Goal: Complete application form

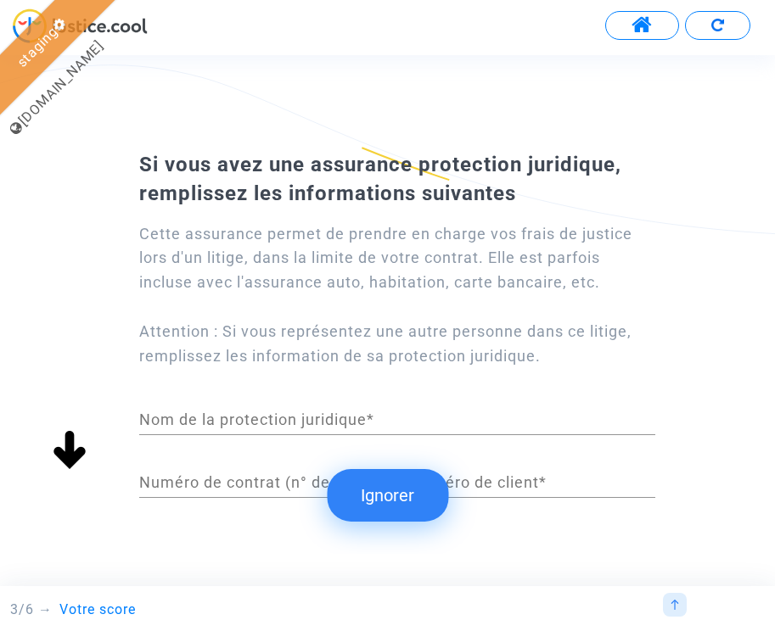
click at [726, 19] on button at bounding box center [717, 25] width 65 height 29
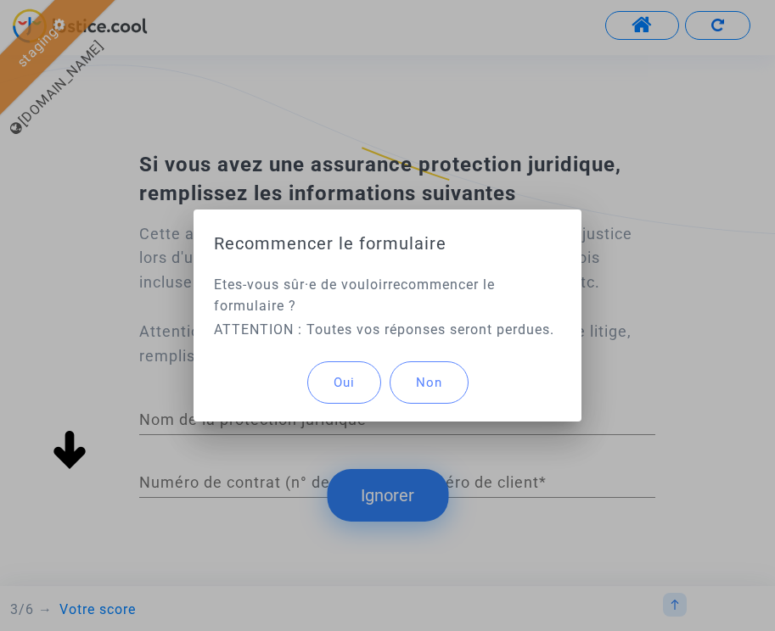
click at [350, 373] on button "Oui" at bounding box center [344, 382] width 74 height 42
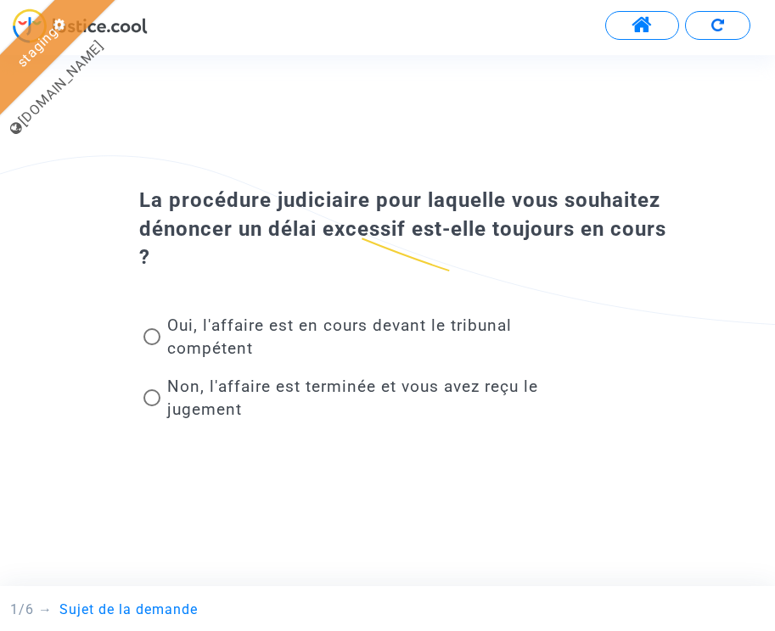
click at [393, 325] on span "Oui, l'affaire est en cours devant le tribunal compétent" at bounding box center [339, 337] width 345 height 42
click at [152, 345] on input "Oui, l'affaire est en cours devant le tribunal compétent" at bounding box center [151, 345] width 1 height 1
radio input "true"
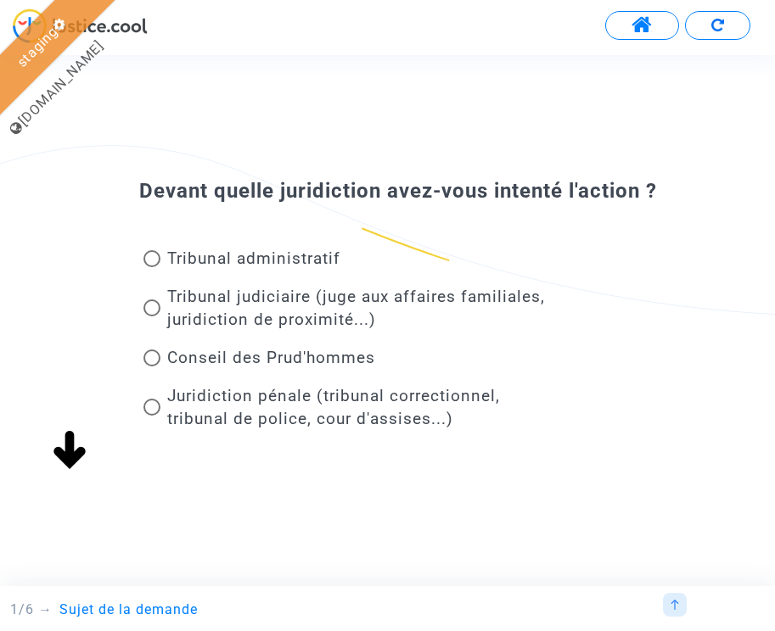
click at [285, 261] on span "Tribunal administratif" at bounding box center [253, 259] width 173 height 20
click at [152, 267] on input "Tribunal administratif" at bounding box center [151, 267] width 1 height 1
radio input "true"
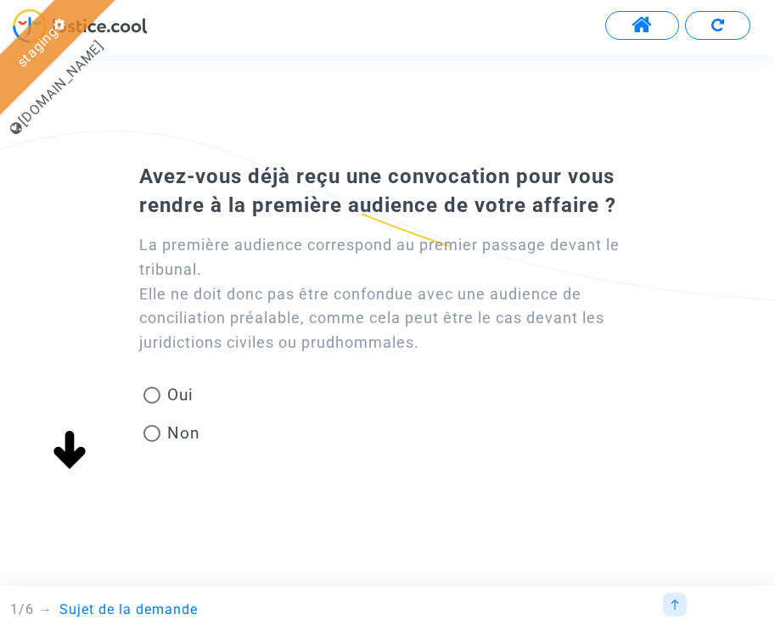
click at [180, 434] on span "Non" at bounding box center [180, 433] width 40 height 23
click at [152, 442] on input "Non" at bounding box center [151, 442] width 1 height 1
radio input "true"
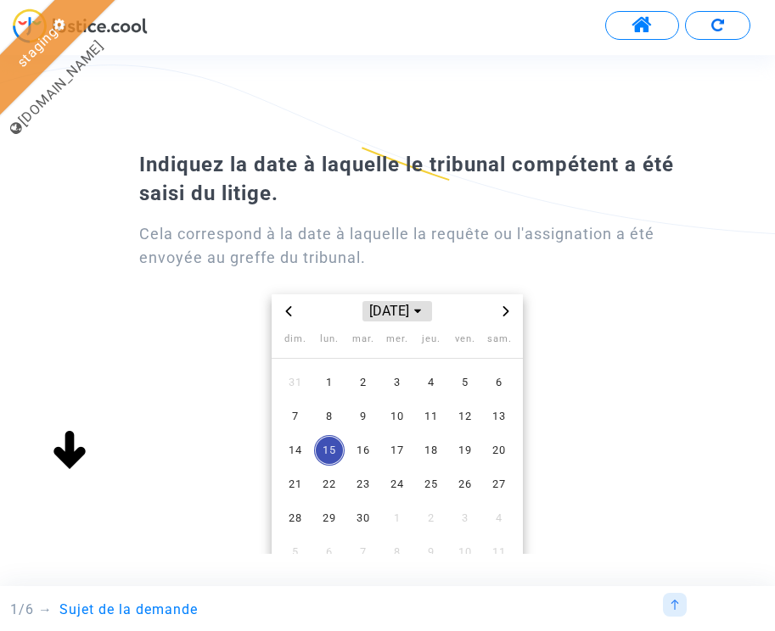
click at [386, 309] on span "sept. 2025" at bounding box center [397, 311] width 70 height 20
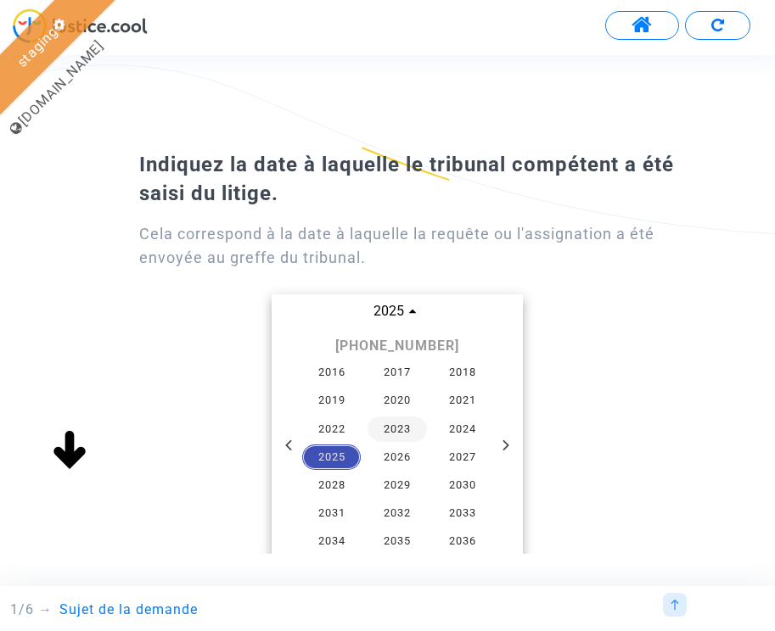
click at [407, 417] on span "2023" at bounding box center [396, 429] width 59 height 25
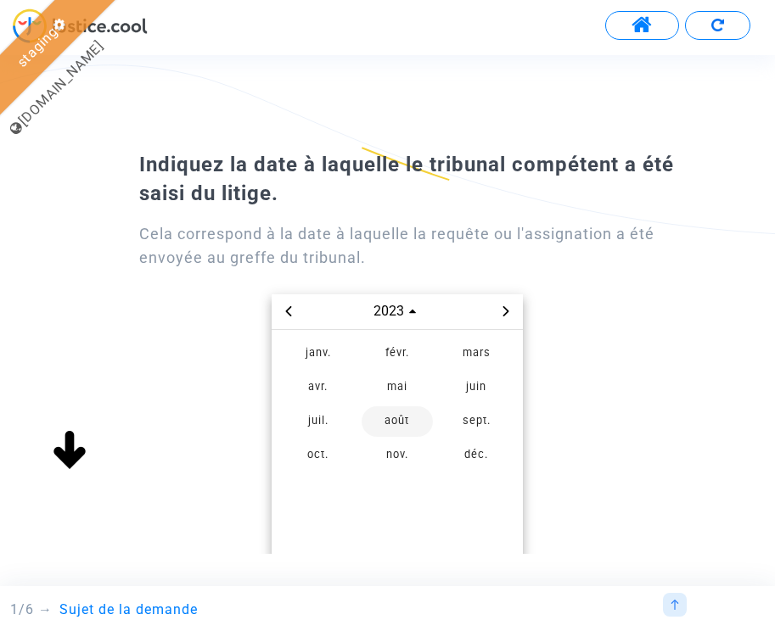
click at [390, 412] on span "août" at bounding box center [396, 421] width 71 height 31
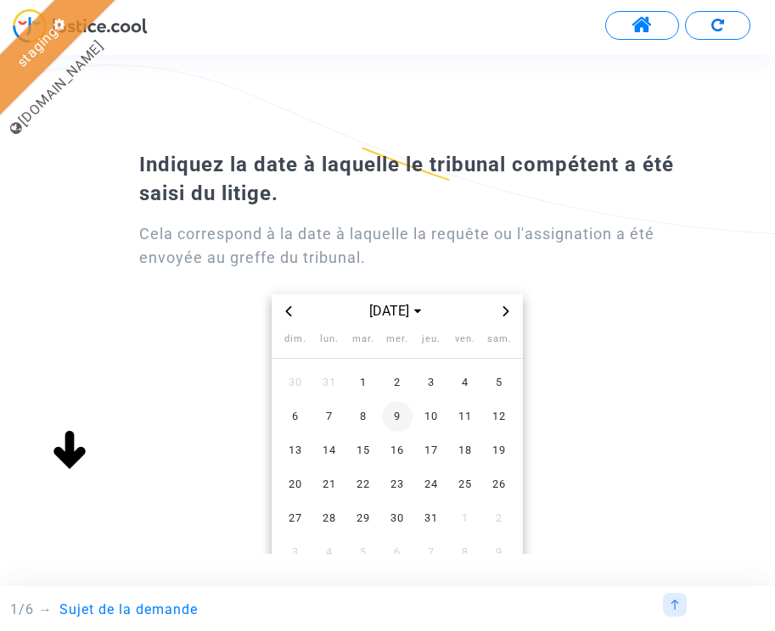
click at [400, 412] on span "9" at bounding box center [397, 416] width 31 height 31
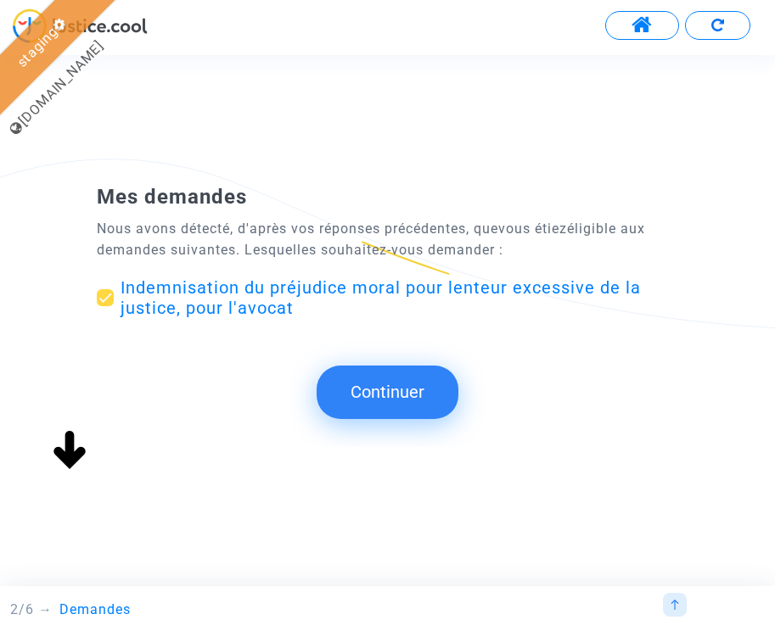
click at [380, 380] on button "Continuer" at bounding box center [388, 392] width 142 height 53
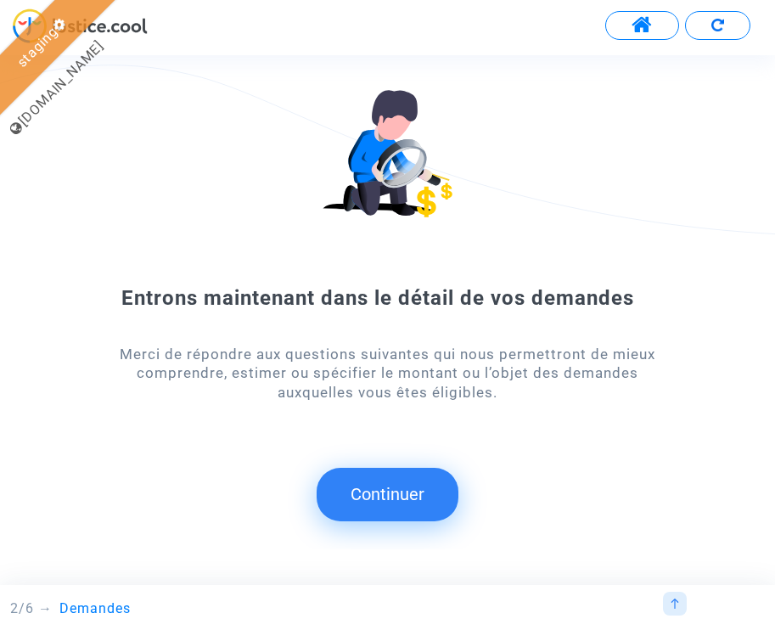
click at [435, 480] on button "Continuer" at bounding box center [388, 494] width 142 height 53
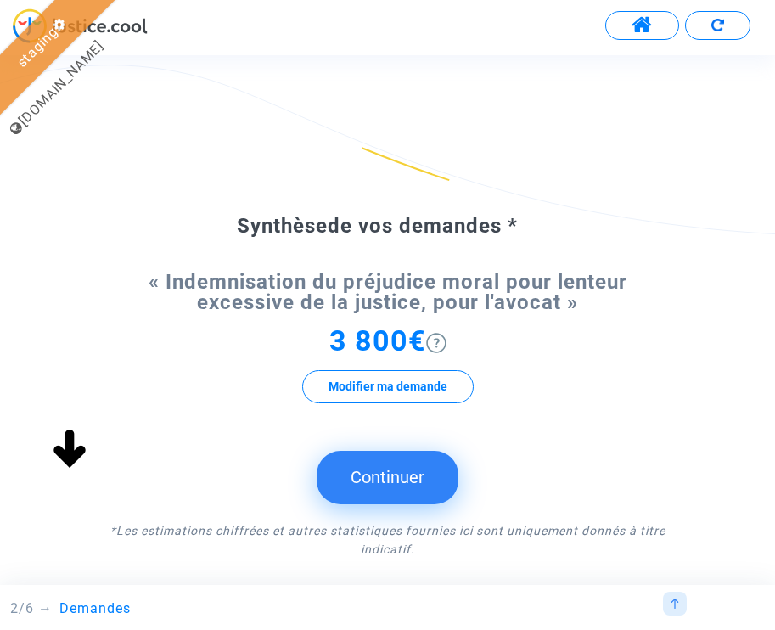
click at [392, 475] on button "Continuer" at bounding box center [388, 477] width 142 height 53
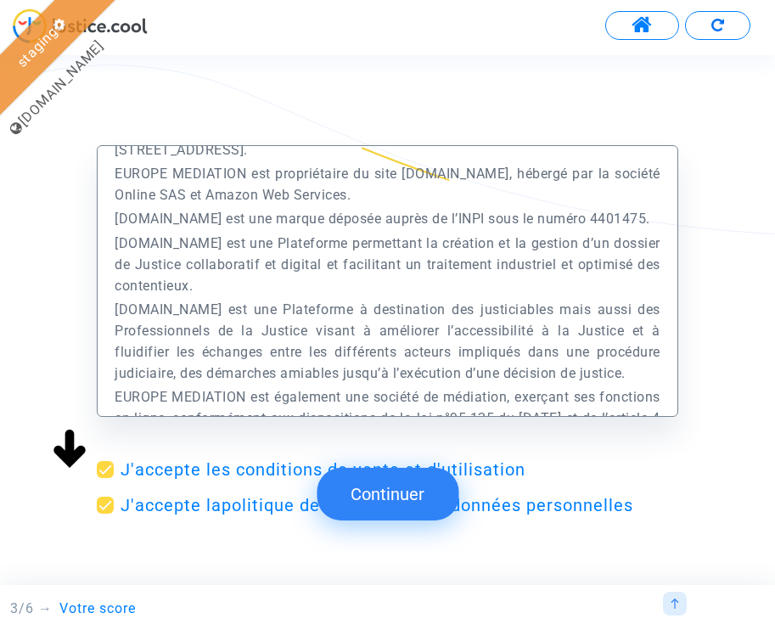
scroll to position [115, 0]
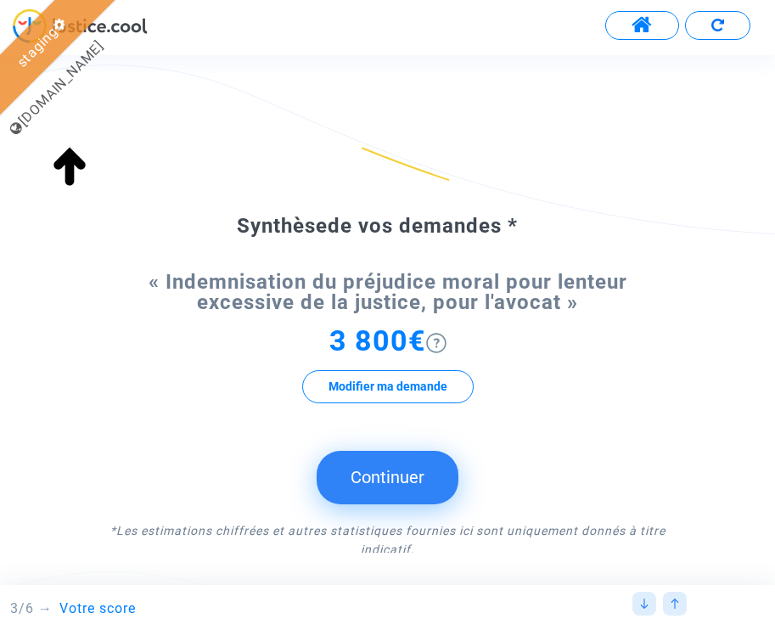
click at [402, 455] on button "Continuer" at bounding box center [388, 477] width 142 height 53
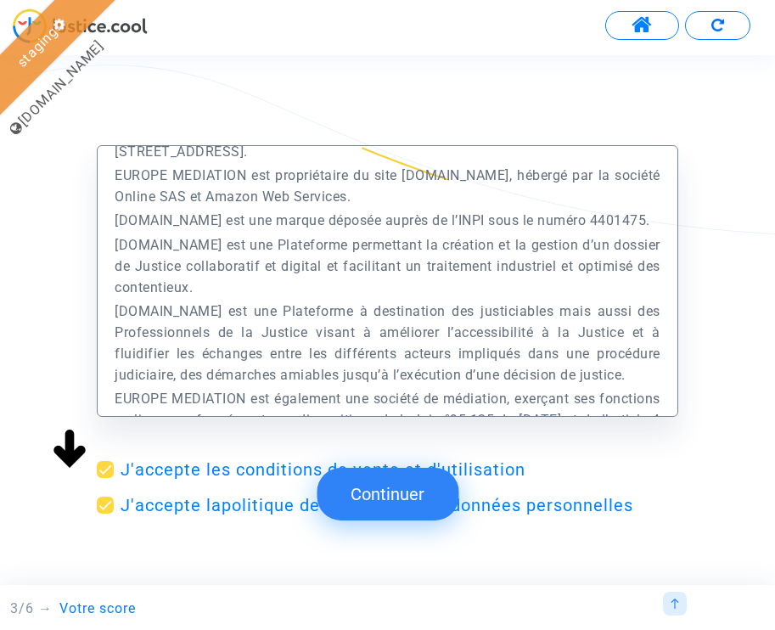
click at [401, 496] on button "Continuer" at bounding box center [388, 494] width 142 height 53
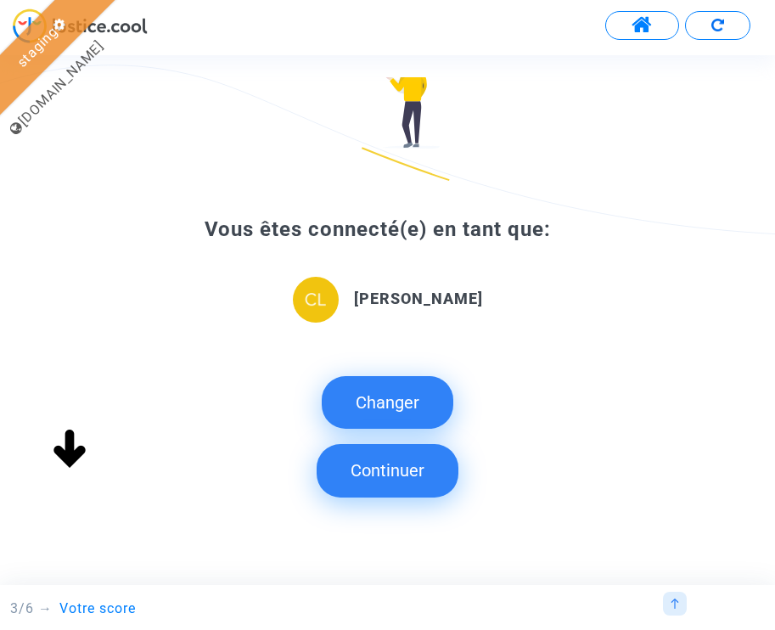
scroll to position [228, 0]
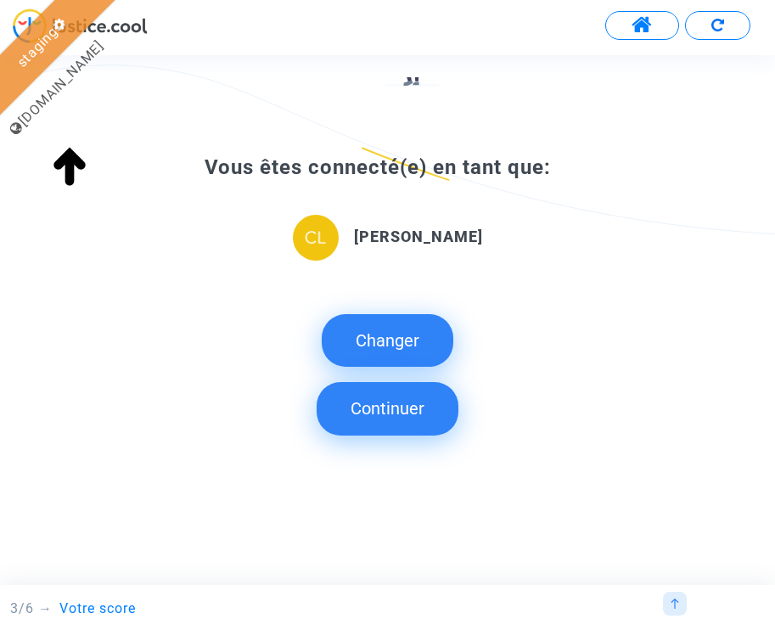
click at [408, 334] on button "Changer" at bounding box center [388, 340] width 132 height 53
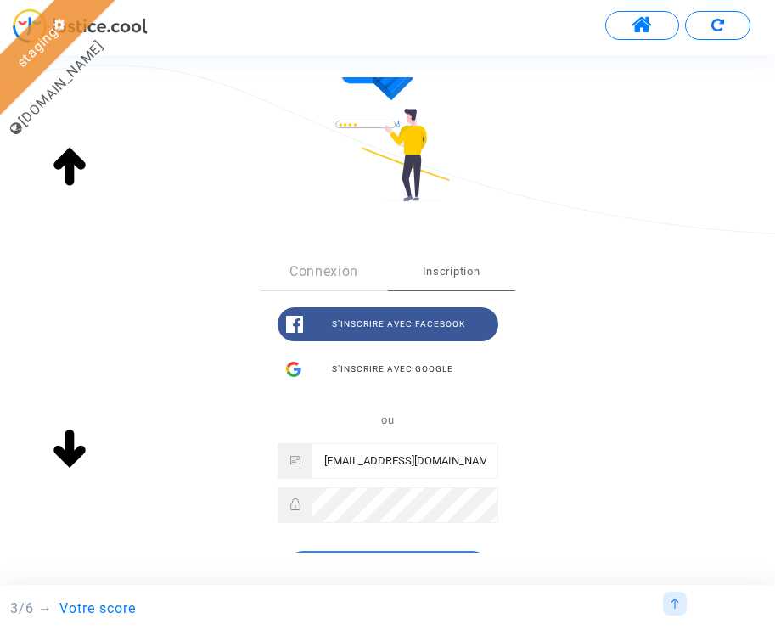
scroll to position [150, 0]
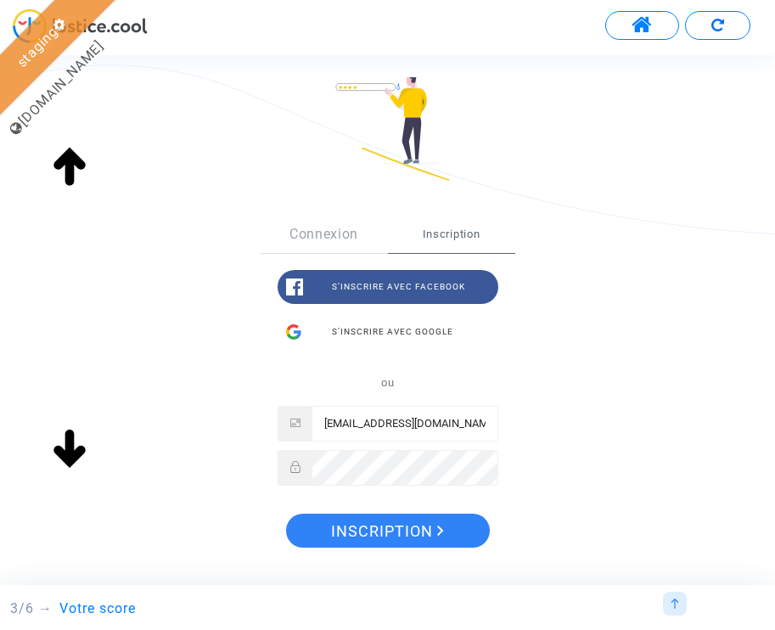
click at [384, 426] on input "claire+21nov@justice.cool" at bounding box center [404, 423] width 185 height 34
click at [417, 423] on input "claire+15sept2025@justice.cool" at bounding box center [404, 423] width 185 height 34
type input "claire+15sept2025@justice.cool"
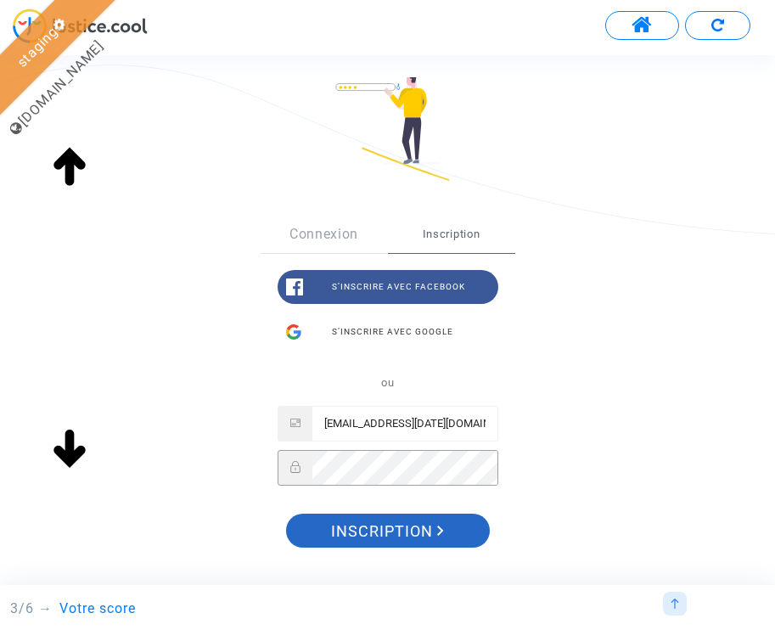
click at [409, 534] on span "Inscription" at bounding box center [387, 531] width 113 height 36
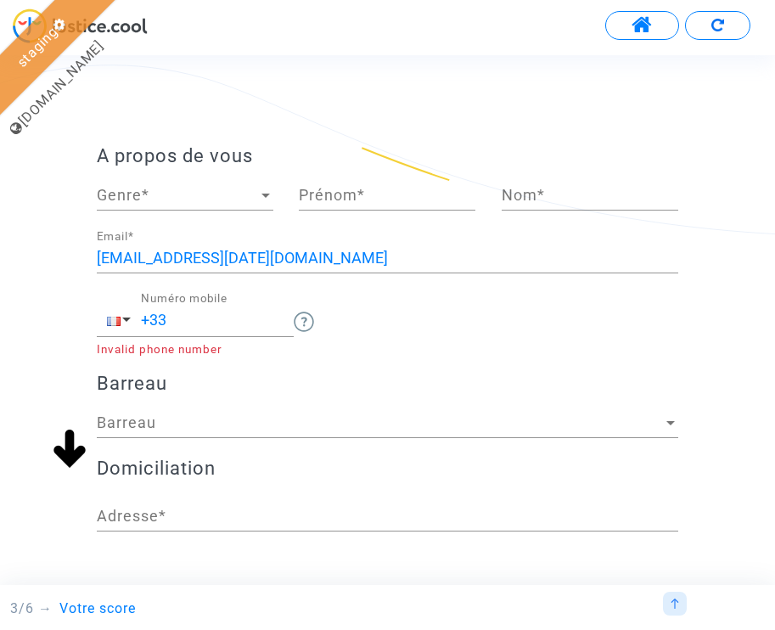
click at [223, 201] on span "Genre" at bounding box center [177, 195] width 161 height 17
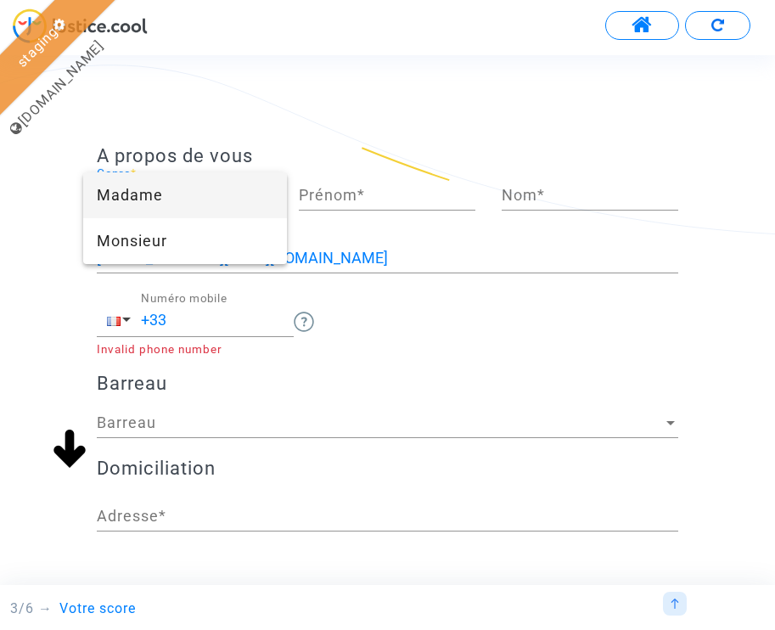
click at [190, 202] on span "Madame" at bounding box center [185, 195] width 176 height 46
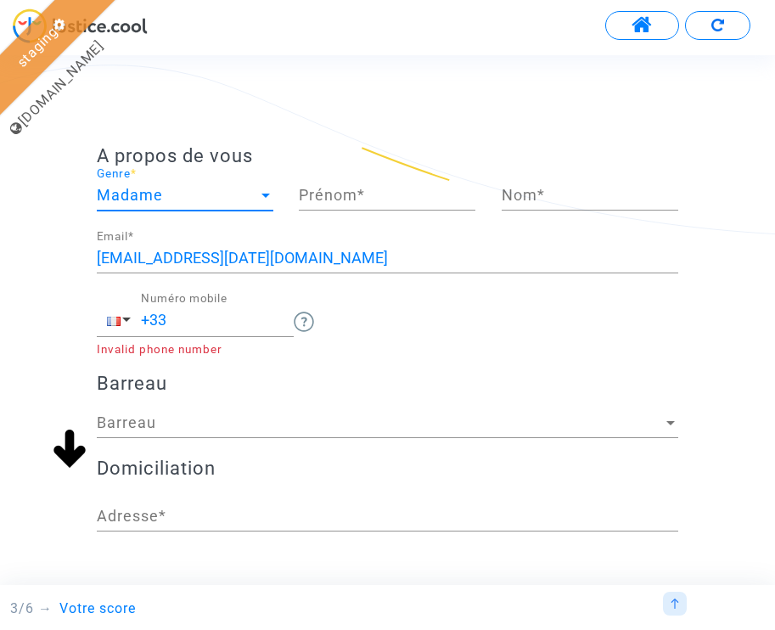
click at [368, 196] on input "Prénom *" at bounding box center [387, 195] width 176 height 17
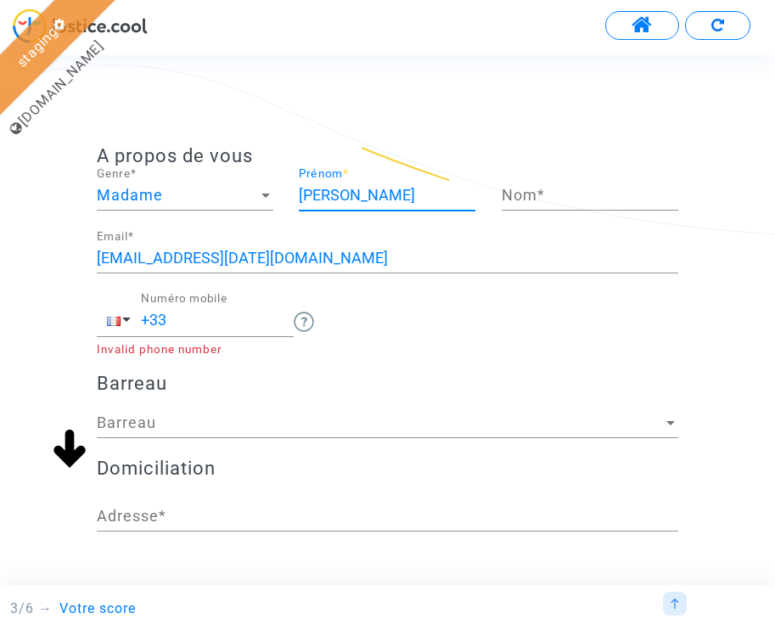
type input "[PERSON_NAME]"
click at [560, 196] on input "Test" at bounding box center [589, 195] width 176 height 17
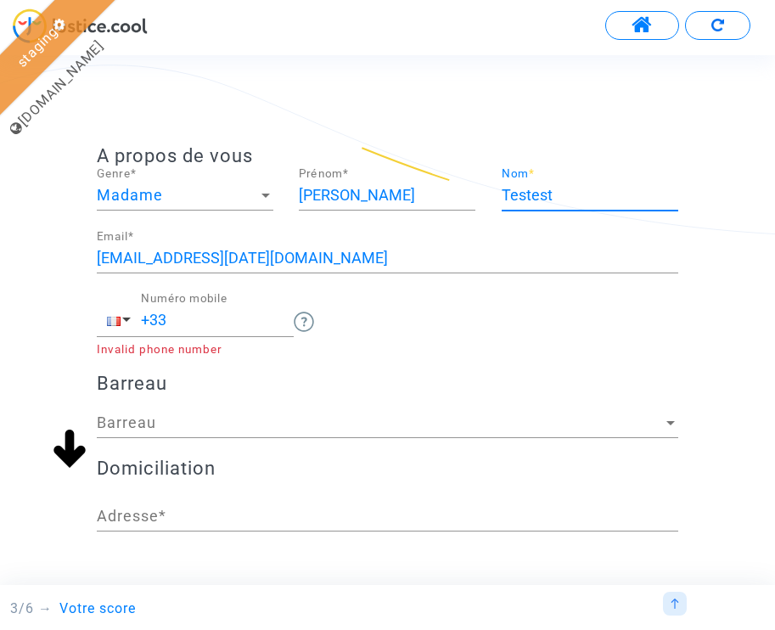
type input "Testest"
click at [199, 320] on input "+33" at bounding box center [217, 319] width 153 height 17
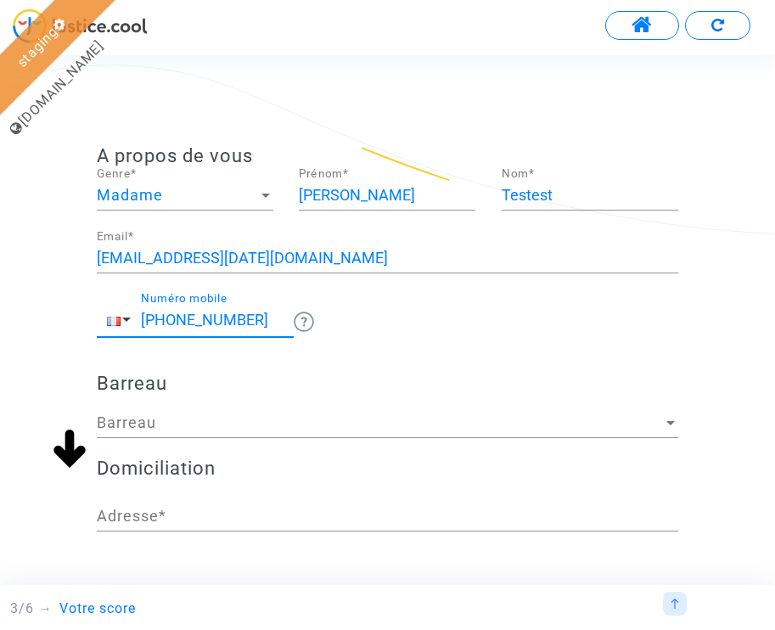
type input "+33 123456789"
click at [145, 424] on span "Barreau" at bounding box center [380, 422] width 566 height 17
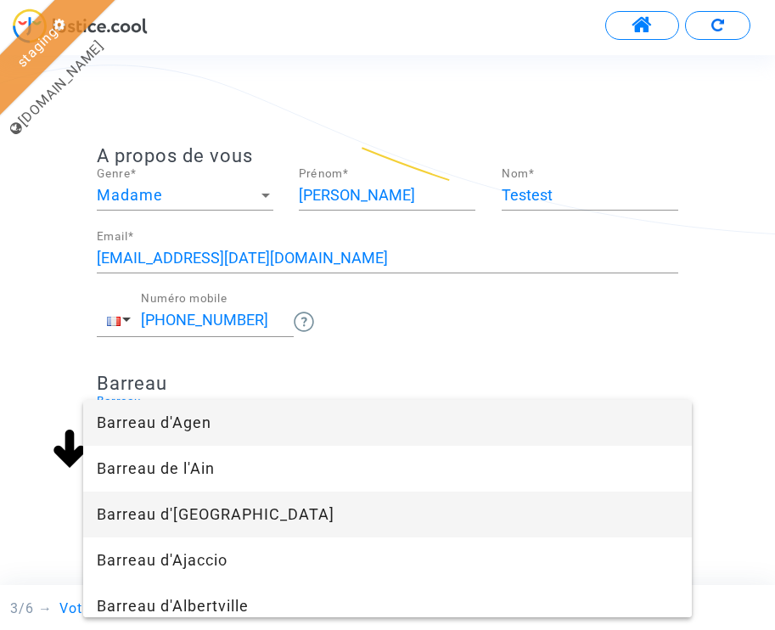
click at [210, 516] on span "Barreau d'Aix-en-Provence" at bounding box center [387, 514] width 581 height 46
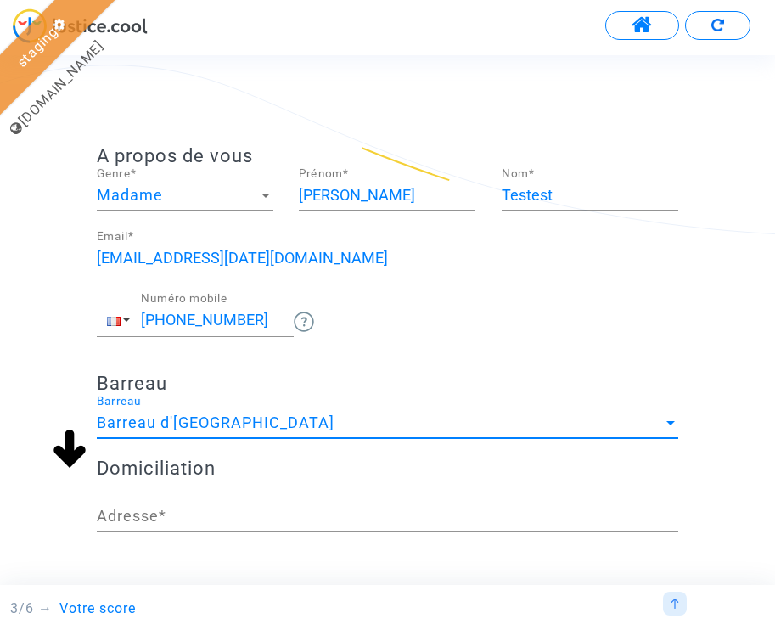
click at [210, 516] on input "Adresse *" at bounding box center [387, 515] width 581 height 17
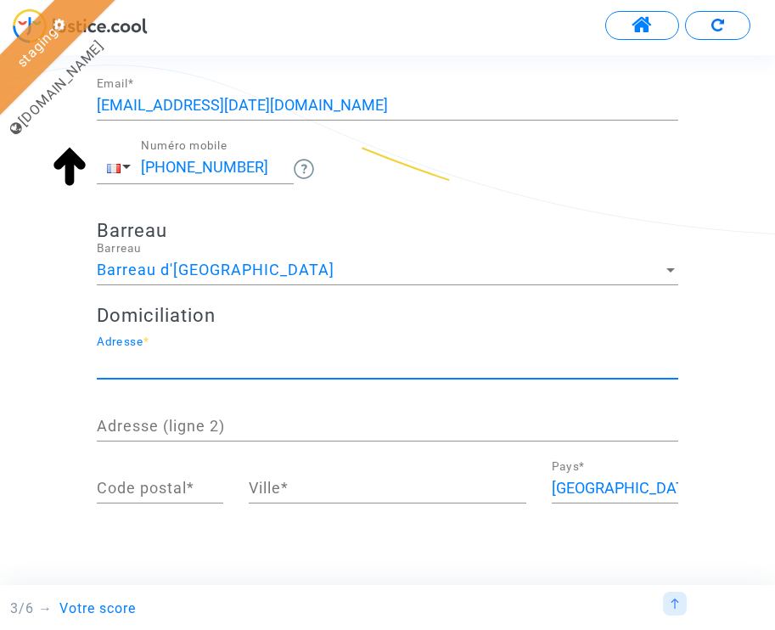
scroll to position [179, 0]
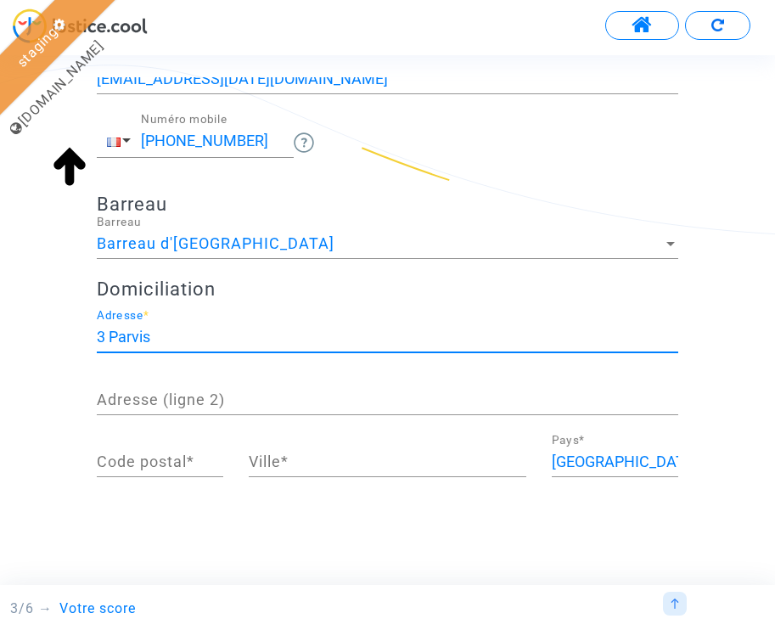
type input "3 Parvis"
click at [167, 475] on div "Code postal *" at bounding box center [160, 455] width 126 height 43
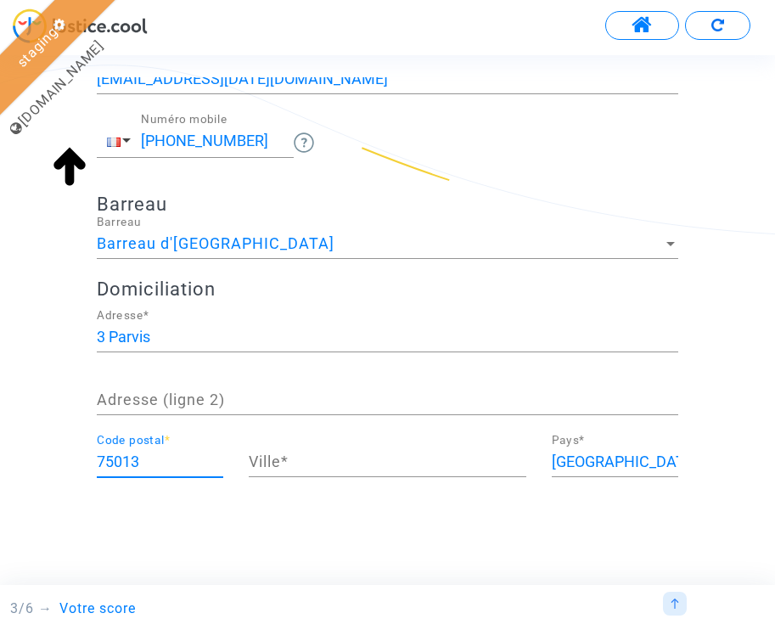
type input "75013"
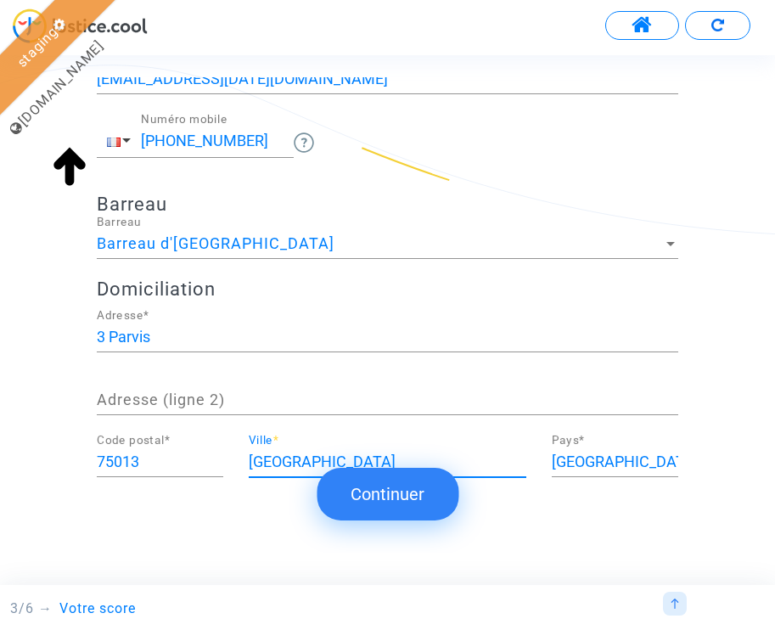
type input "Paris"
click at [369, 487] on button "Continuer" at bounding box center [388, 494] width 142 height 53
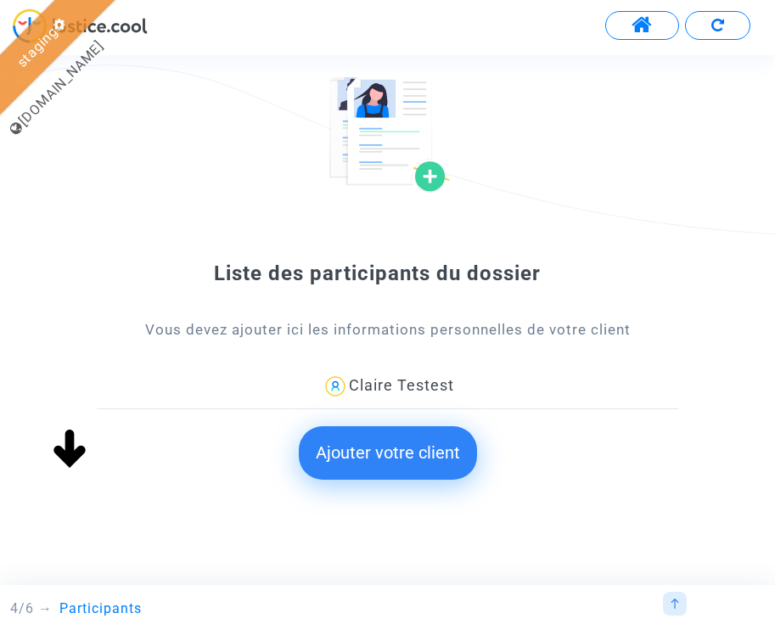
scroll to position [95, 0]
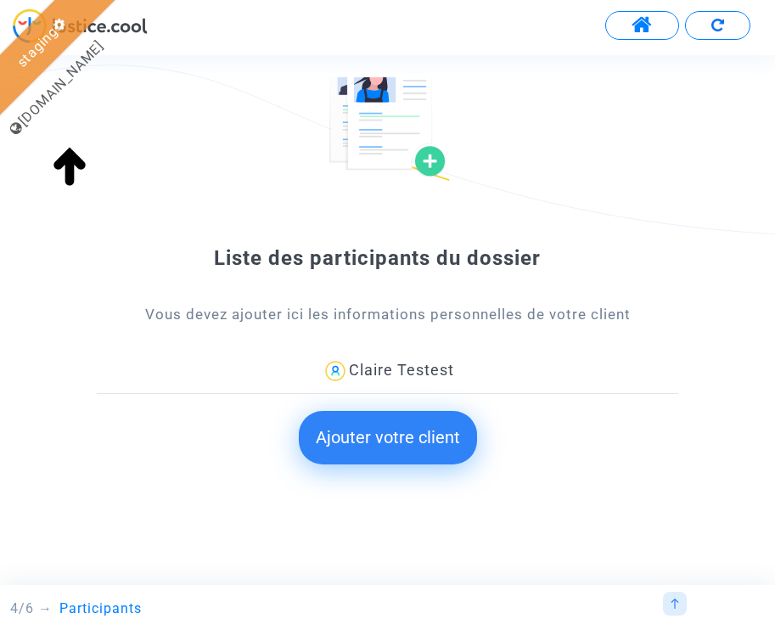
click at [397, 445] on button "Ajouter votre client" at bounding box center [388, 437] width 178 height 53
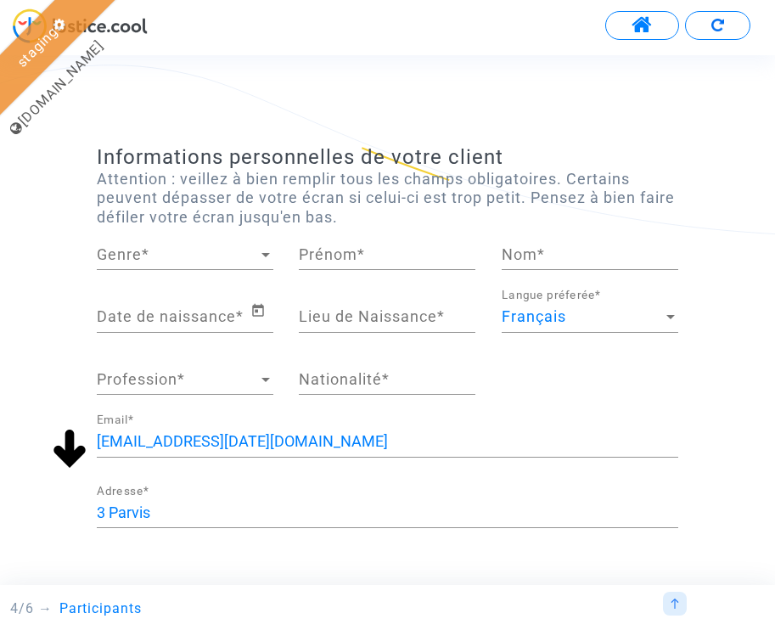
scroll to position [0, 0]
click at [222, 267] on div "Genre Genre *" at bounding box center [185, 248] width 176 height 43
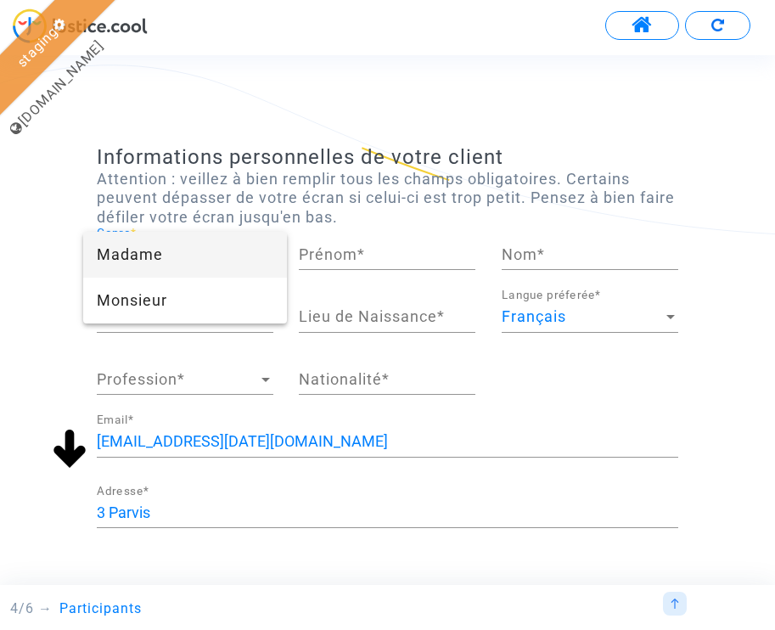
click at [205, 264] on span "Madame" at bounding box center [185, 255] width 176 height 46
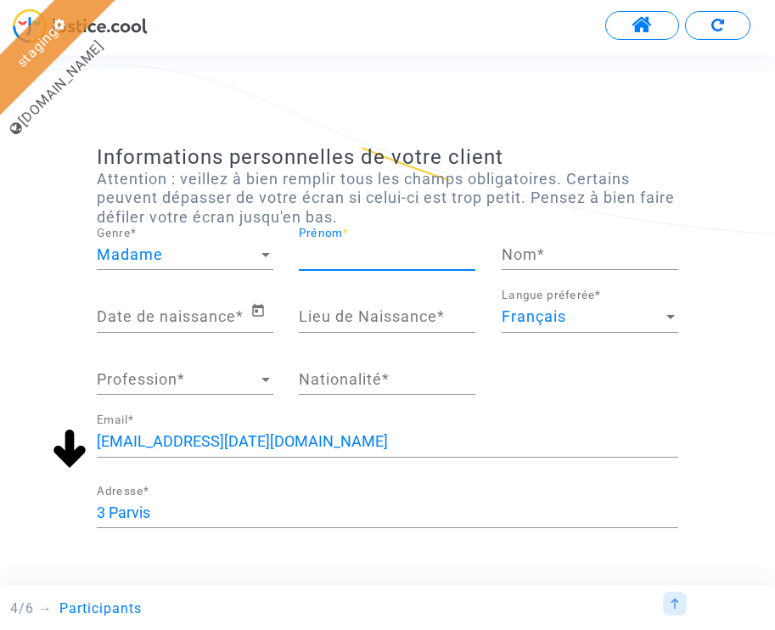
click at [389, 260] on input "Prénom *" at bounding box center [387, 254] width 176 height 17
type input "Sophie"
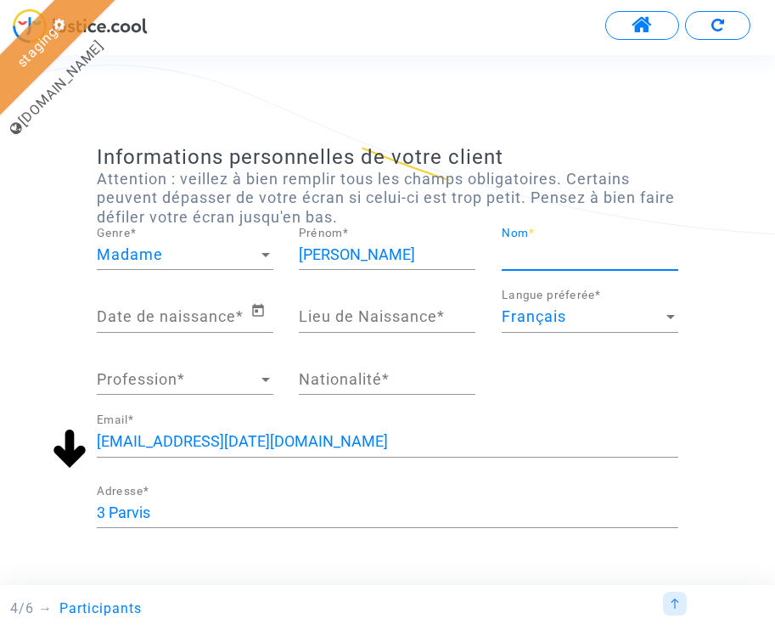
type input "G"
type input "H"
click at [265, 308] on icon "Open calendar" at bounding box center [257, 310] width 15 height 20
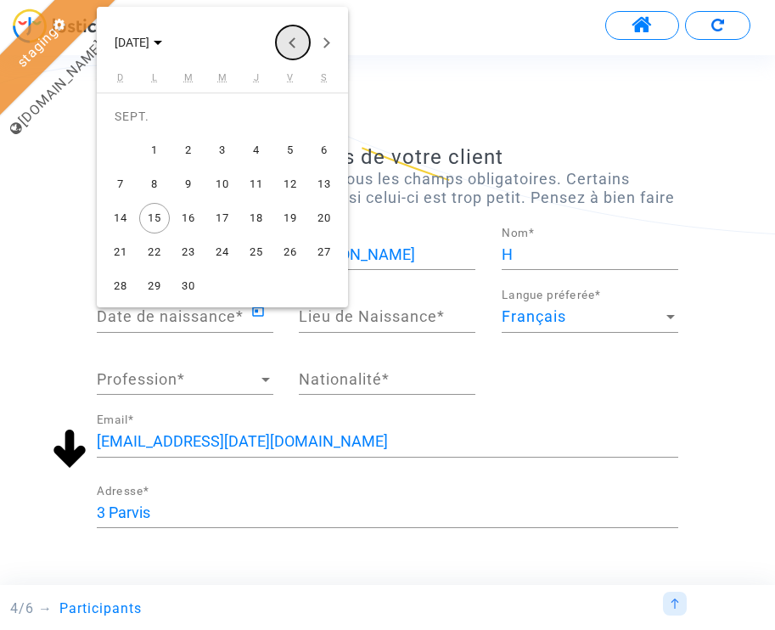
click at [289, 31] on button "Previous month" at bounding box center [293, 42] width 34 height 34
click at [149, 41] on span "AOÛT 2025" at bounding box center [132, 43] width 35 height 14
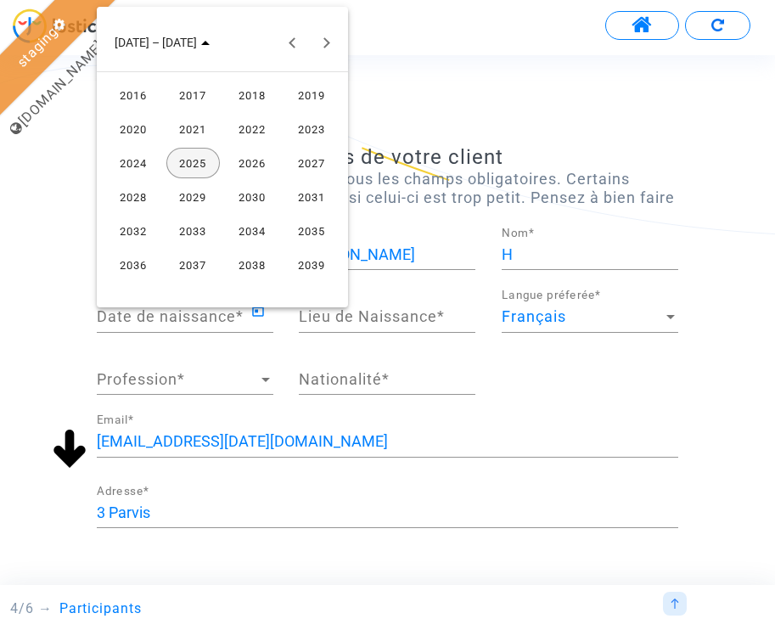
click at [211, 127] on div "2021" at bounding box center [192, 129] width 53 height 31
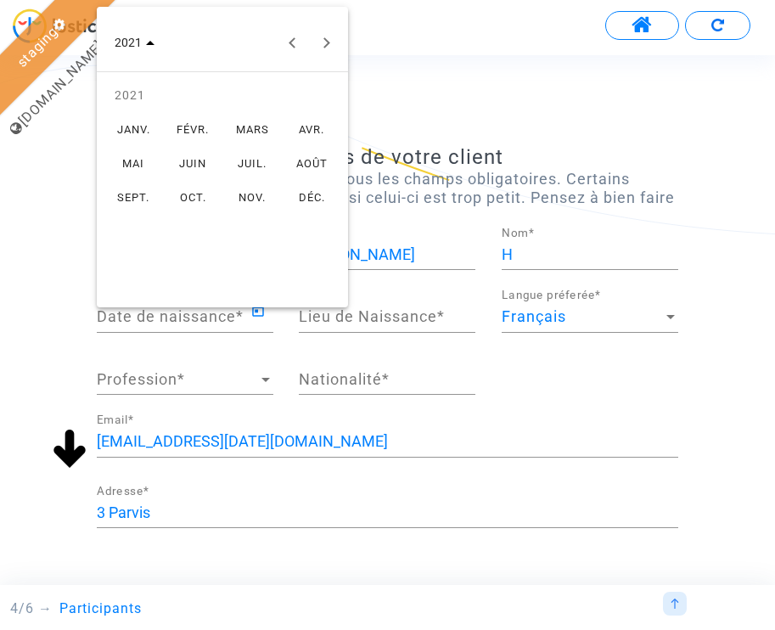
click at [205, 151] on div "JUIN" at bounding box center [192, 163] width 53 height 31
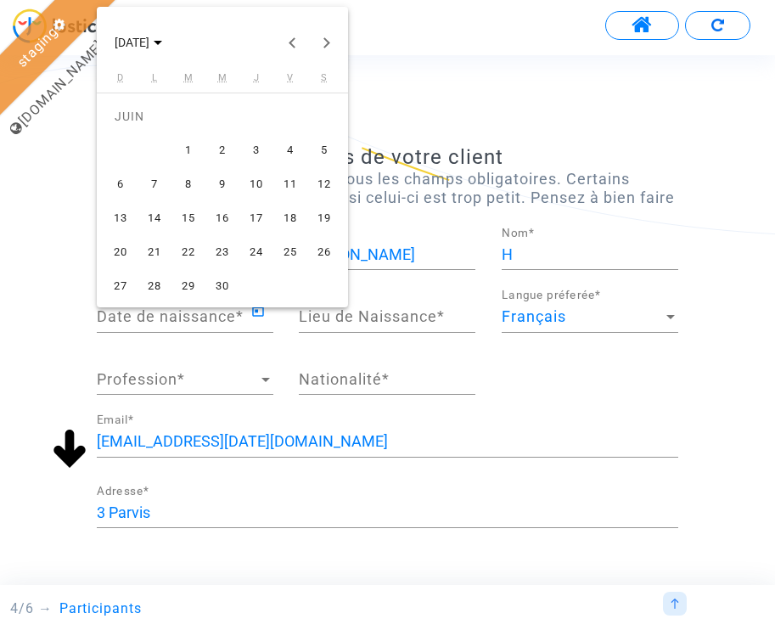
click at [257, 231] on div "17" at bounding box center [256, 218] width 31 height 31
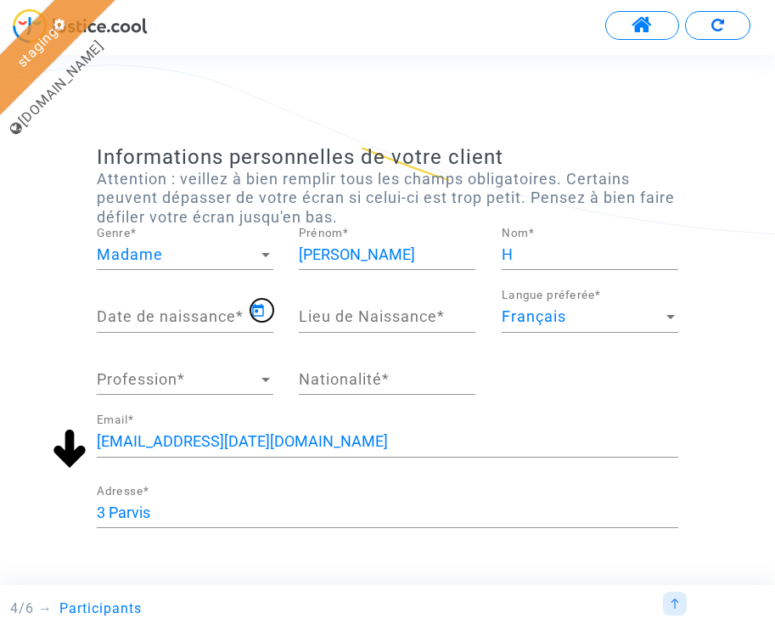
type input "17/06/2021"
click at [340, 323] on input "Lieu de Naissance *" at bounding box center [387, 316] width 176 height 17
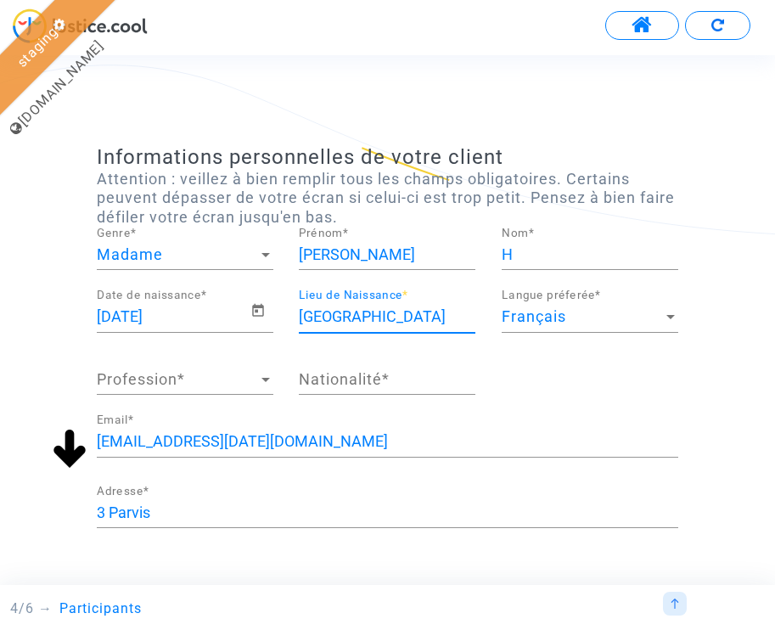
type input "Paris"
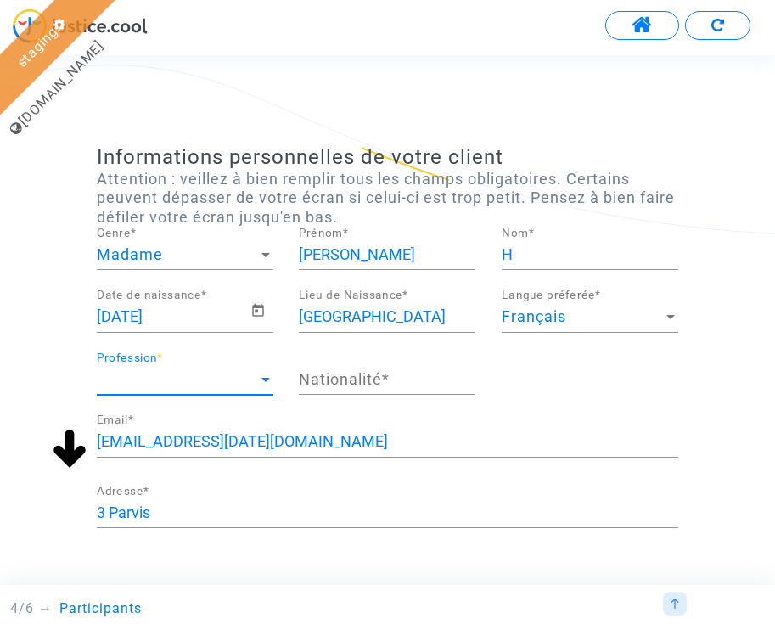
click at [182, 374] on span "Profession" at bounding box center [177, 379] width 161 height 17
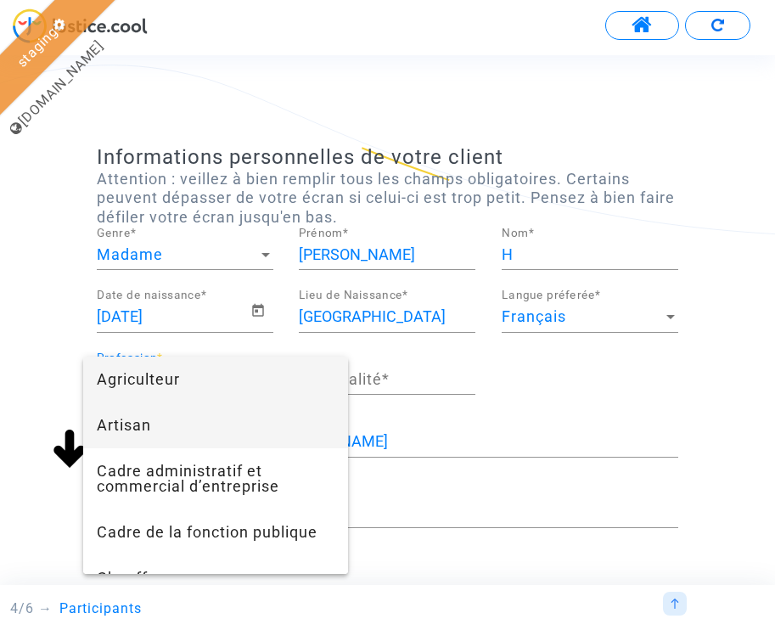
click at [160, 420] on span "Artisan" at bounding box center [216, 425] width 238 height 46
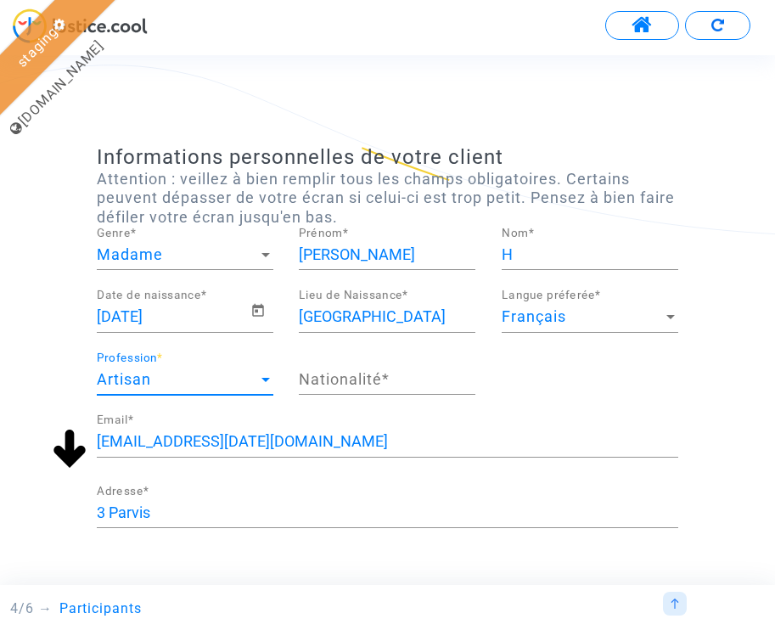
click at [366, 369] on div "Nationalité *" at bounding box center [387, 372] width 176 height 43
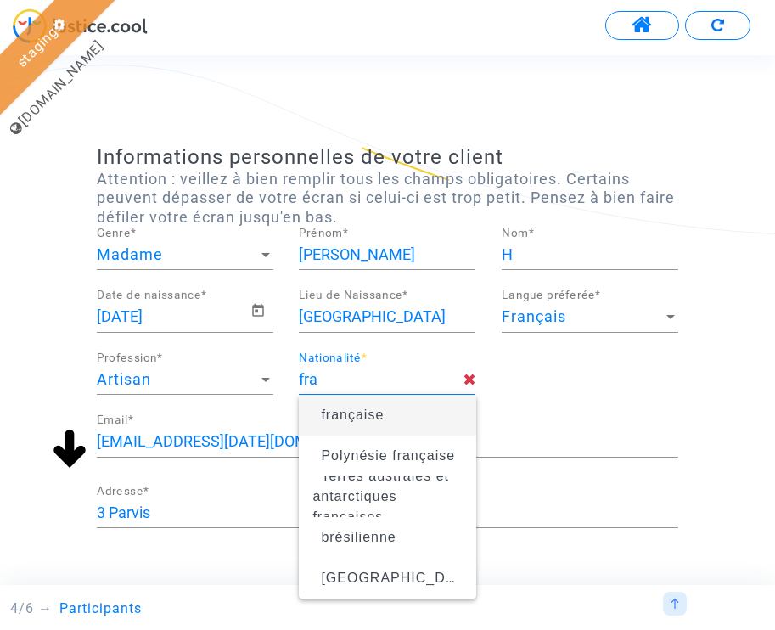
click at [347, 414] on span "française" at bounding box center [352, 414] width 63 height 14
type input "française"
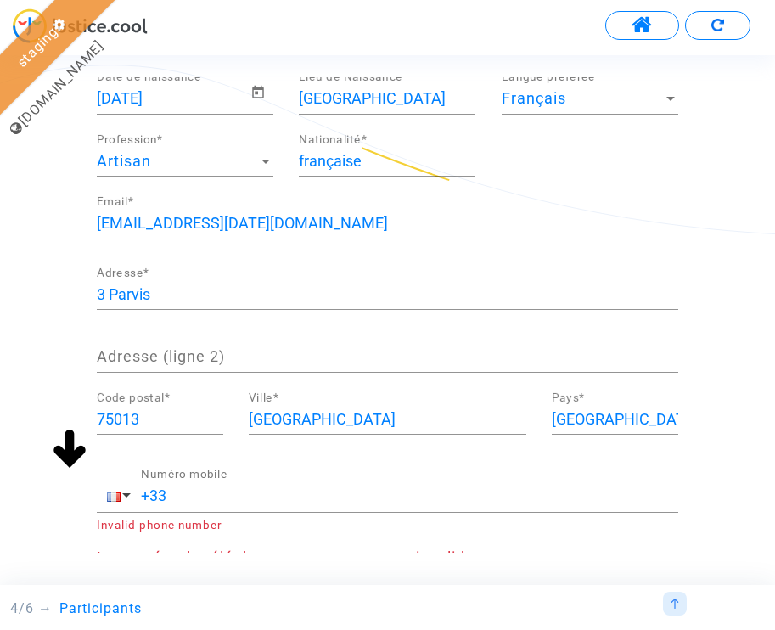
scroll to position [334, 0]
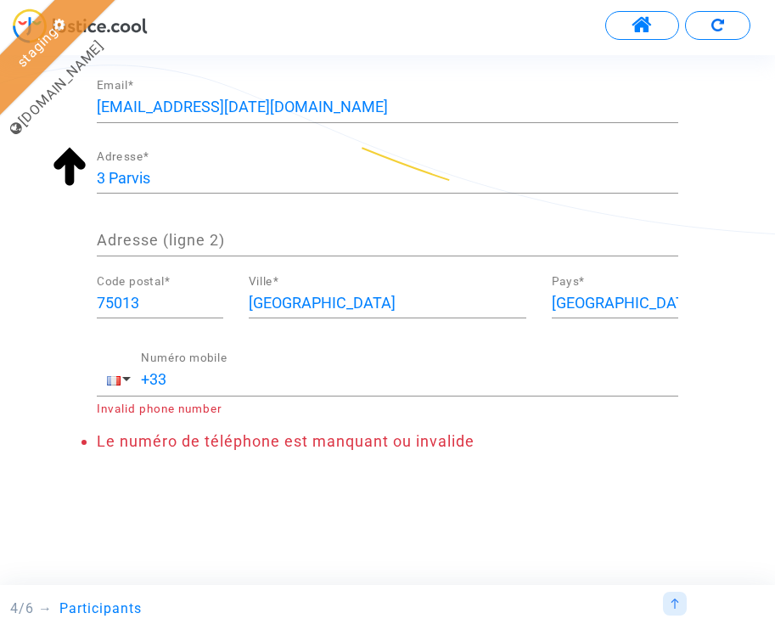
click at [214, 382] on input "+33" at bounding box center [409, 379] width 537 height 17
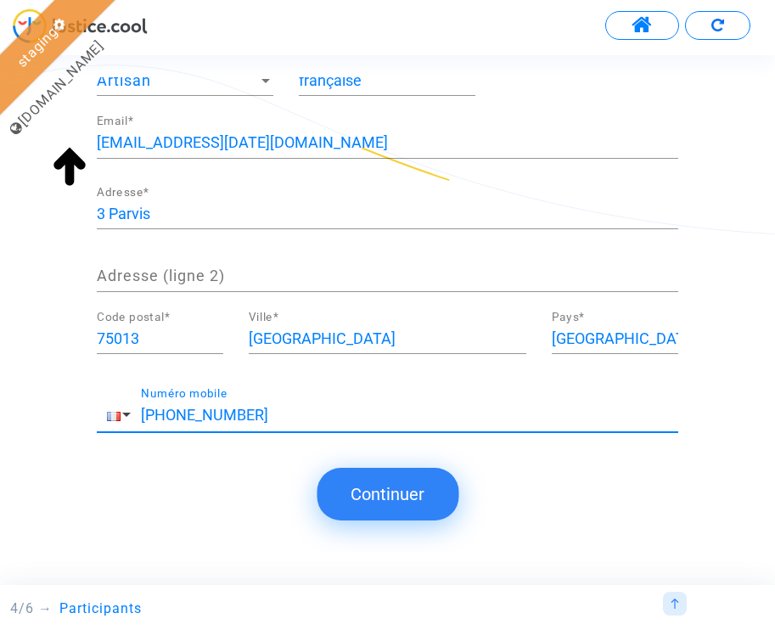
scroll to position [299, 0]
type input "+33 123456789"
click at [393, 490] on button "Continuer" at bounding box center [388, 494] width 142 height 53
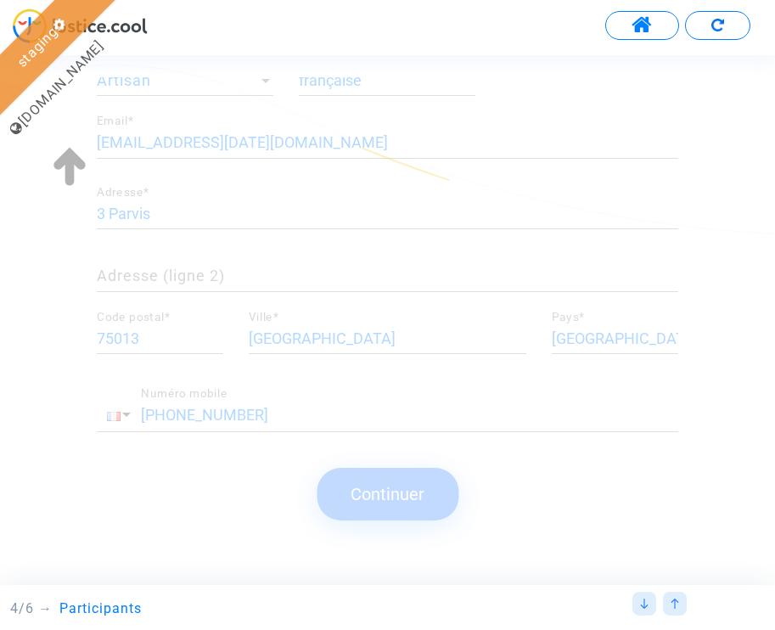
scroll to position [0, 0]
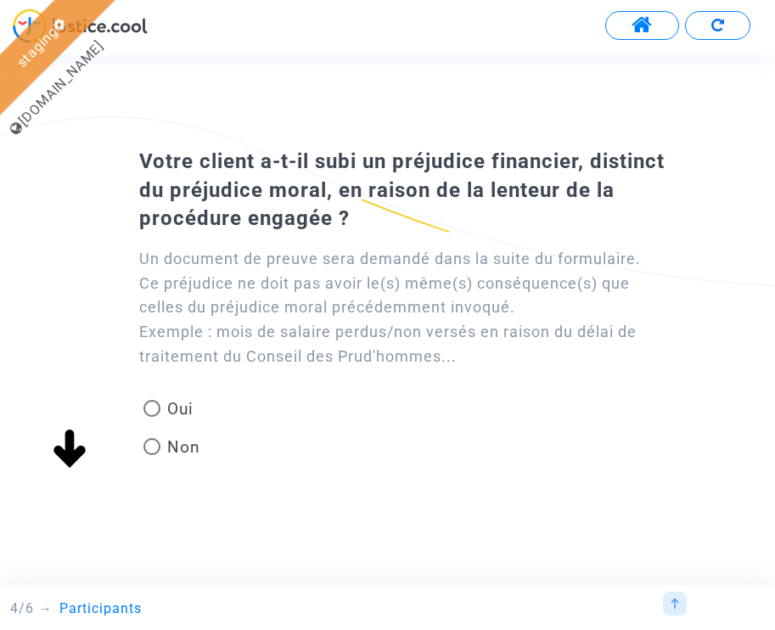
click at [182, 446] on span "Non" at bounding box center [180, 446] width 40 height 23
click at [152, 455] on input "Non" at bounding box center [151, 455] width 1 height 1
radio input "true"
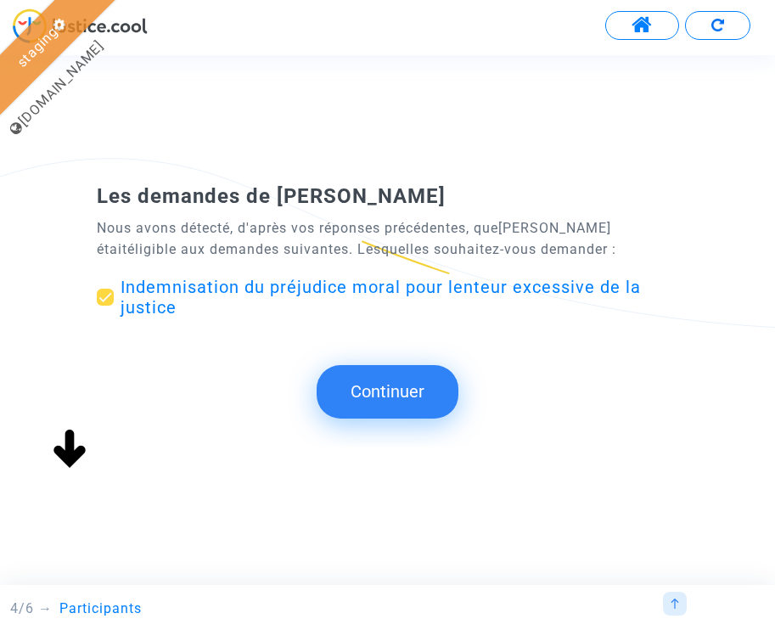
click at [418, 390] on button "Continuer" at bounding box center [388, 391] width 142 height 53
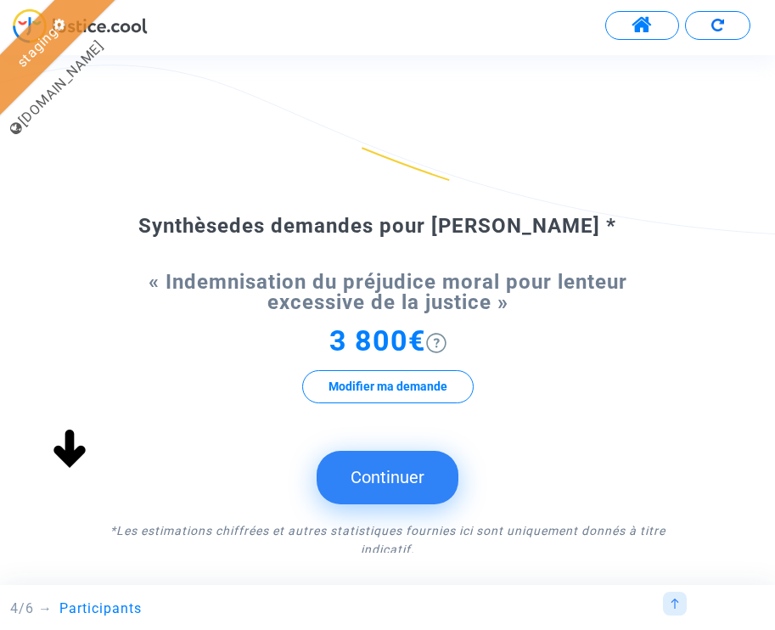
click at [378, 481] on button "Continuer" at bounding box center [388, 477] width 142 height 53
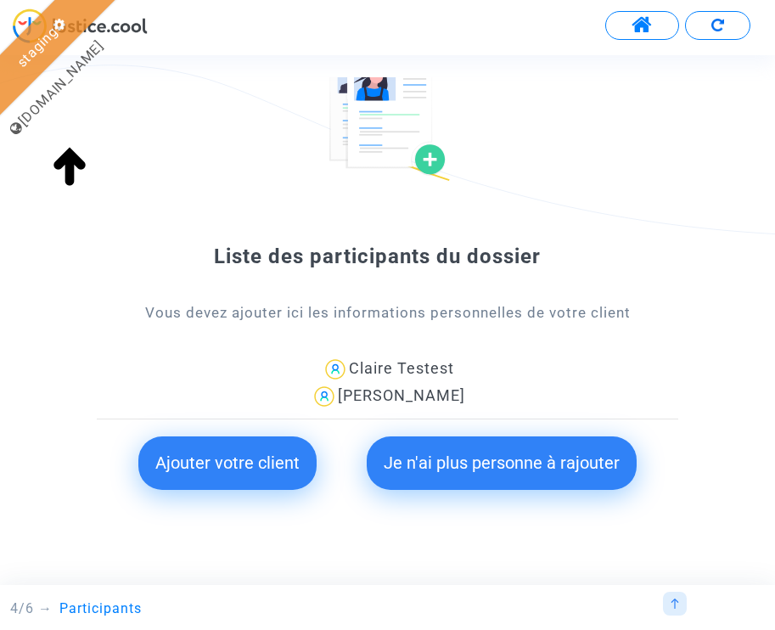
scroll to position [154, 0]
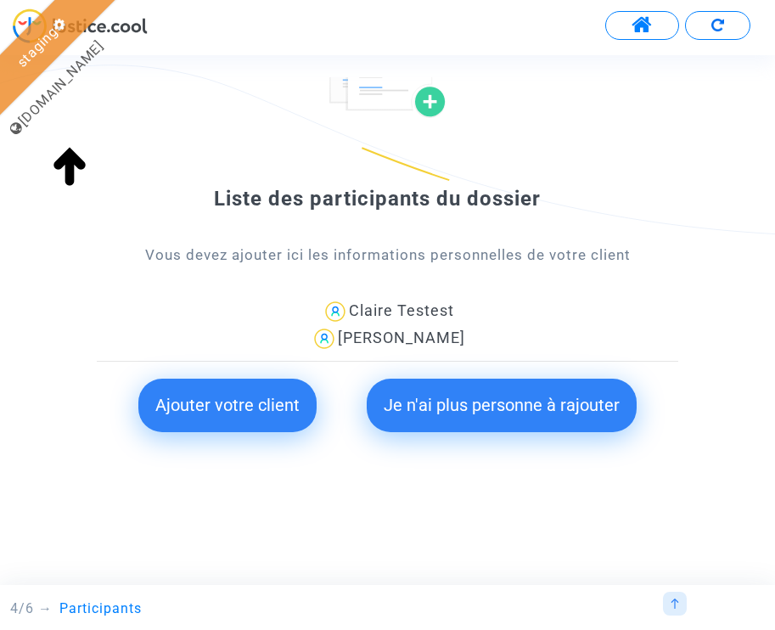
click at [520, 406] on button "Je n'ai plus personne à rajouter" at bounding box center [502, 404] width 270 height 53
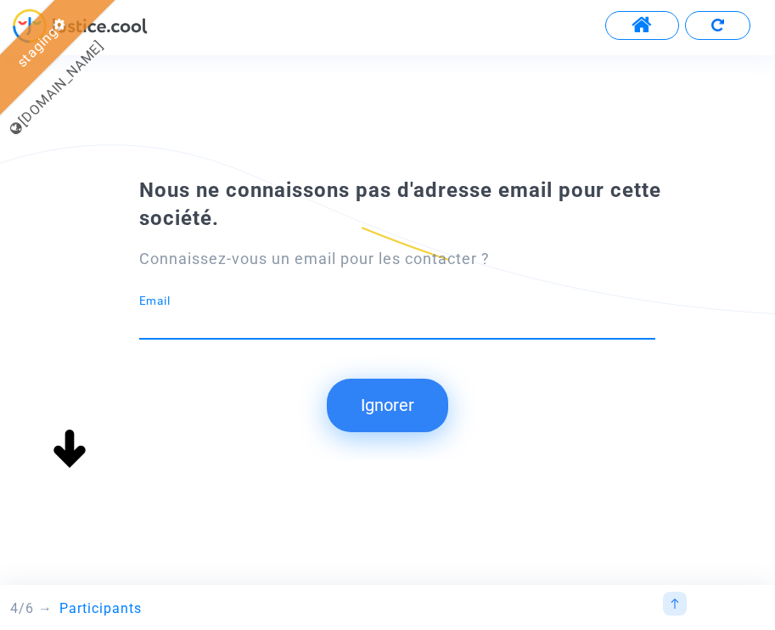
click at [384, 400] on button "Ignorer" at bounding box center [387, 404] width 121 height 53
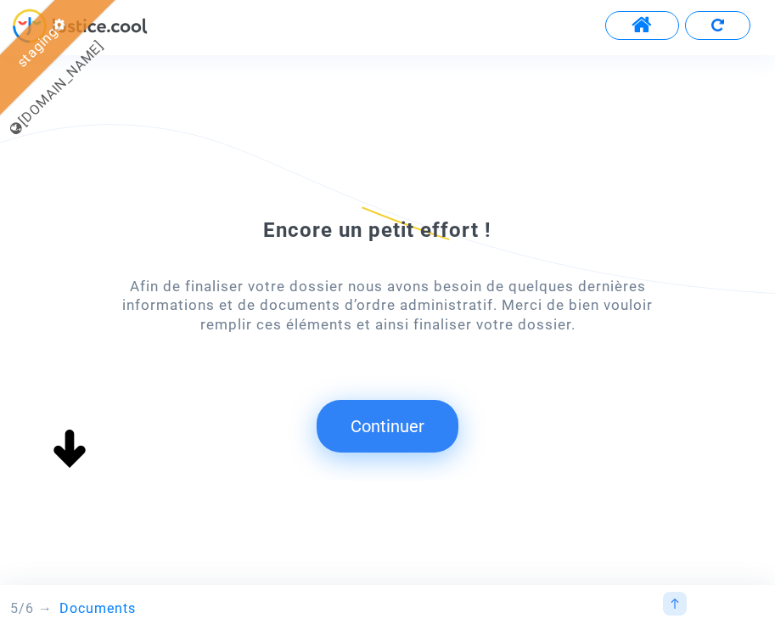
scroll to position [0, 0]
click at [406, 440] on button "Continuer" at bounding box center [388, 426] width 142 height 53
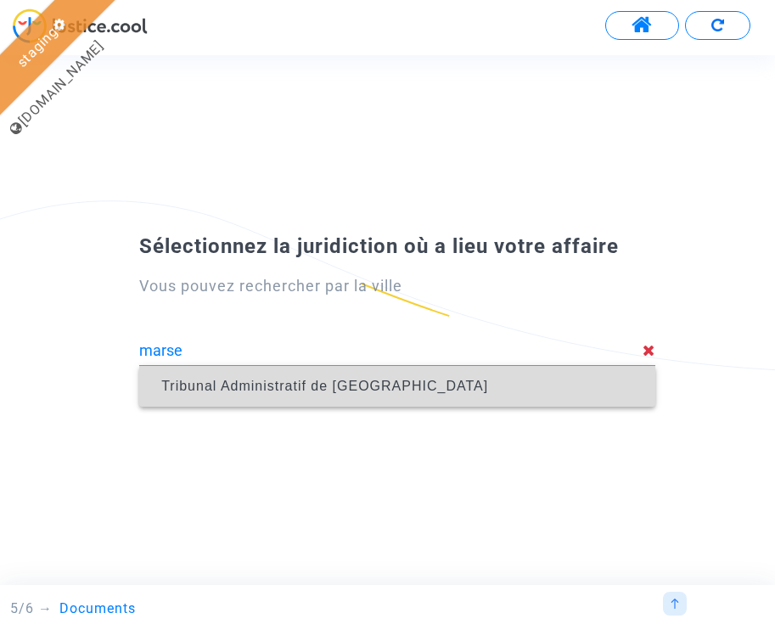
click at [258, 378] on span "Tribunal Administratif de Marseille" at bounding box center [324, 385] width 327 height 14
type input "Tribunal Administratif de Marseille"
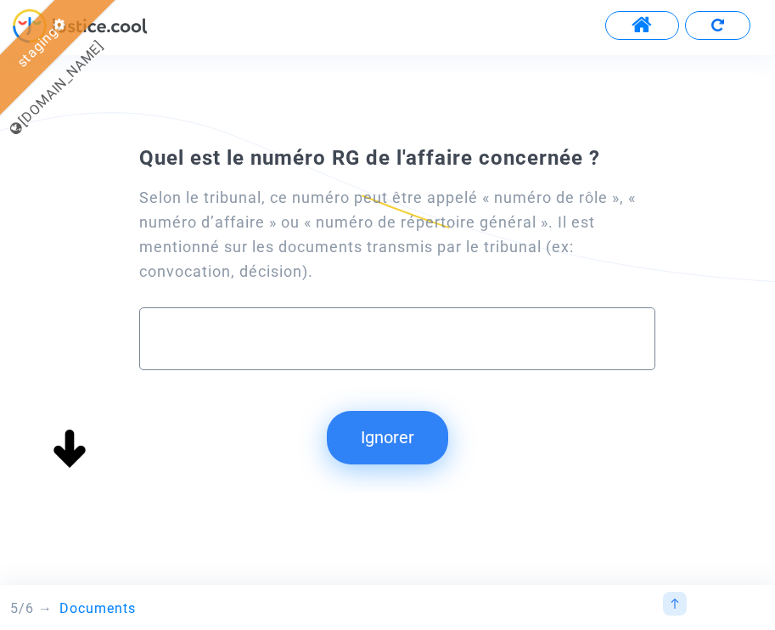
click at [352, 432] on button "Ignorer" at bounding box center [387, 437] width 121 height 53
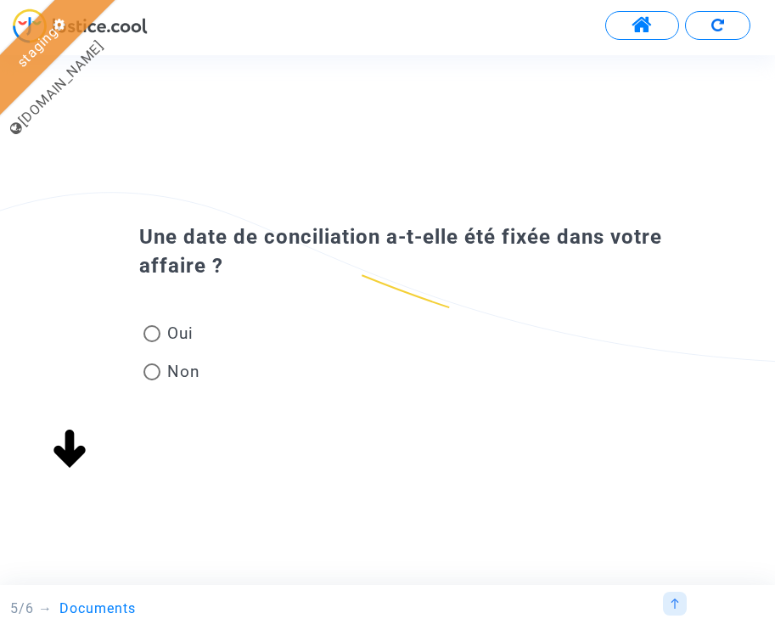
click at [150, 371] on span at bounding box center [151, 371] width 17 height 17
click at [151, 380] on input "Non" at bounding box center [151, 380] width 1 height 1
radio input "true"
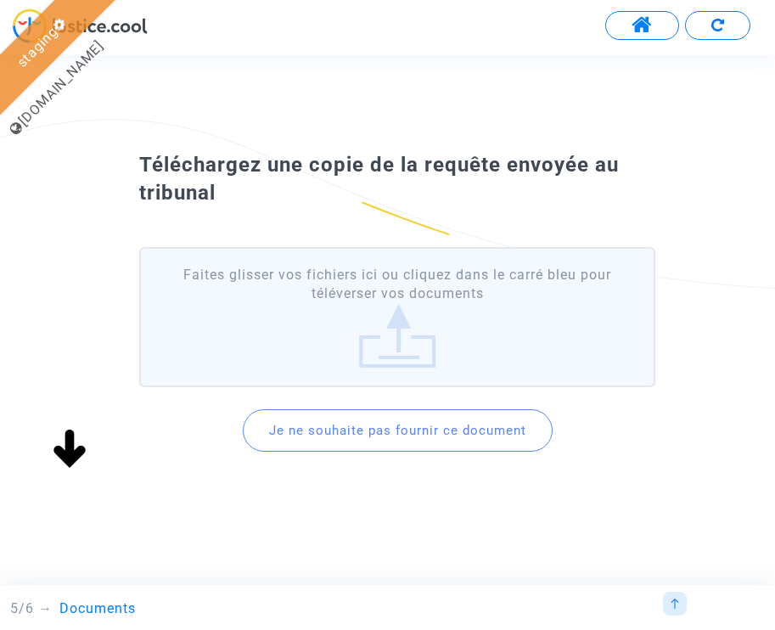
click at [396, 420] on button "Je ne souhaite pas fournir ce document" at bounding box center [398, 430] width 310 height 42
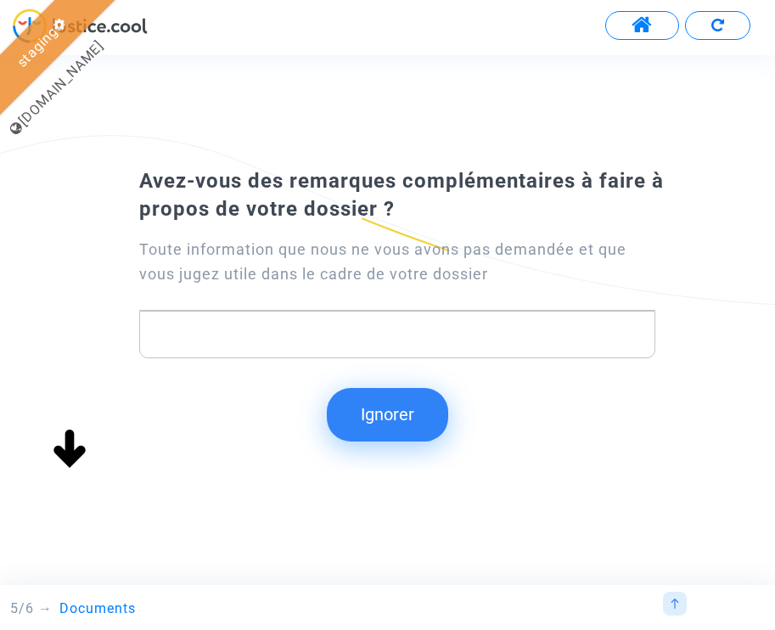
click at [391, 429] on button "Ignorer" at bounding box center [387, 414] width 121 height 53
